Goal: Information Seeking & Learning: Find specific fact

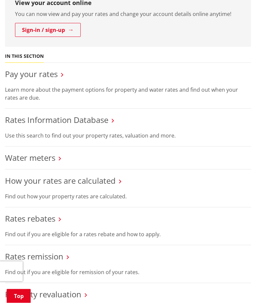
scroll to position [169, 0]
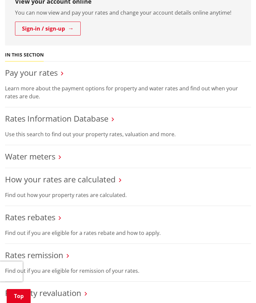
click at [103, 119] on link "Rates Information Database" at bounding box center [56, 118] width 103 height 11
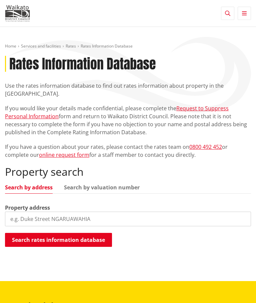
click at [117, 219] on input "search" at bounding box center [128, 219] width 246 height 15
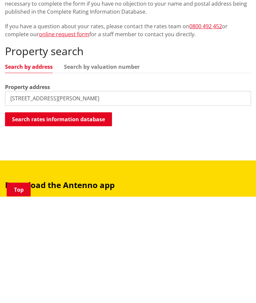
scroll to position [121, 0]
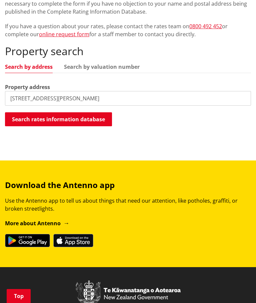
click at [100, 122] on button "Search rates information database" at bounding box center [58, 119] width 107 height 14
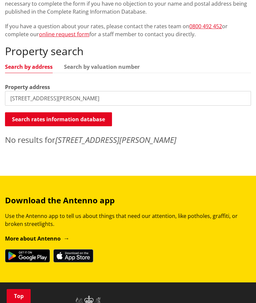
click at [130, 100] on input "78d McIntosh Drive, RD1" at bounding box center [128, 98] width 246 height 15
click at [116, 69] on link "Search by valuation number" at bounding box center [102, 66] width 76 height 5
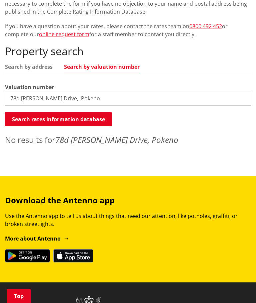
click at [117, 94] on input "78d McIntosh Drive, Pokeno" at bounding box center [128, 98] width 246 height 15
click at [126, 105] on input "0 78d McIntosh Drive, Pokeno" at bounding box center [128, 99] width 246 height 15
type input "0"
type input "03911/019.32"
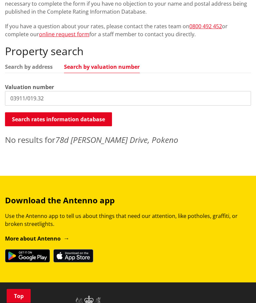
click at [92, 120] on button "Search rates information database" at bounding box center [58, 120] width 107 height 14
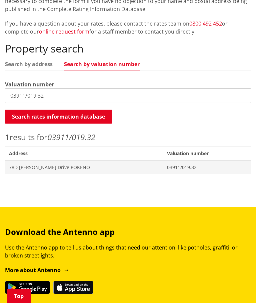
scroll to position [121, 0]
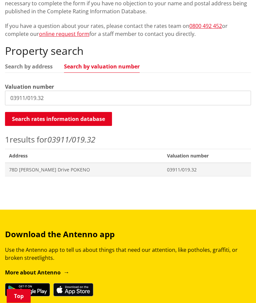
click at [168, 167] on span "03911/019.32" at bounding box center [207, 170] width 80 height 7
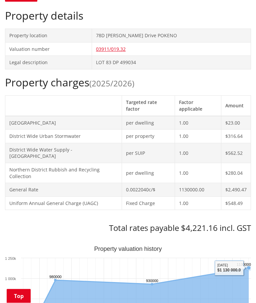
scroll to position [193, 0]
